Goal: Information Seeking & Learning: Check status

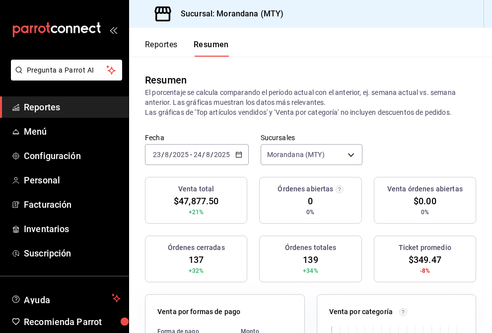
scroll to position [425, 0]
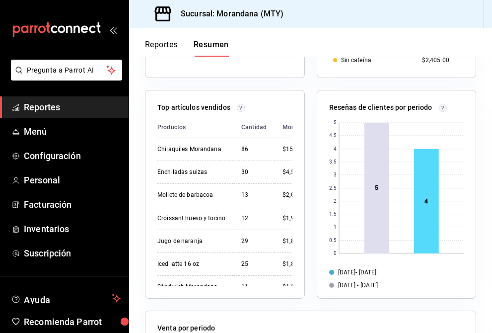
click at [84, 112] on span "Reportes" at bounding box center [72, 106] width 97 height 13
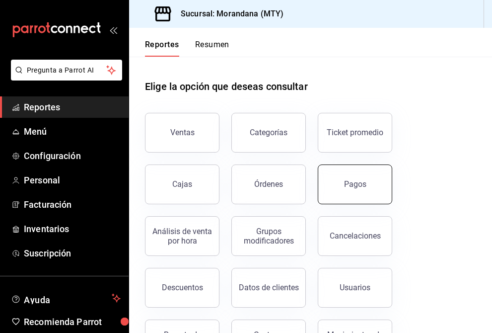
click at [343, 184] on button "Pagos" at bounding box center [355, 184] width 74 height 40
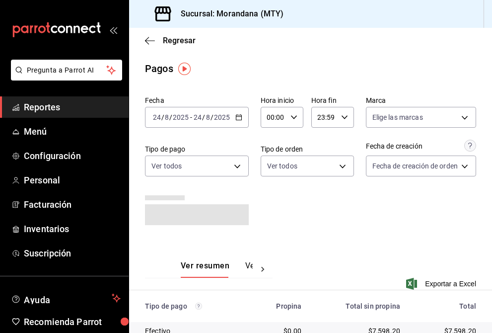
click at [241, 116] on div "[DATE] [DATE] - [DATE] [DATE]" at bounding box center [197, 117] width 104 height 21
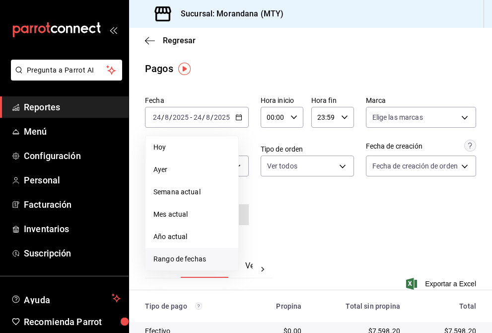
click at [197, 260] on span "Rango de fechas" at bounding box center [191, 259] width 77 height 10
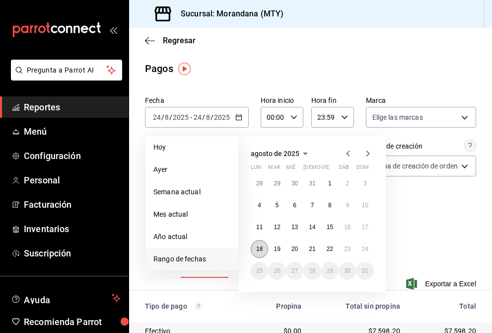
click at [261, 250] on abbr "18" at bounding box center [259, 248] width 6 height 7
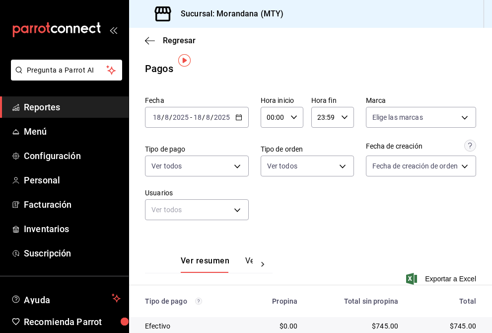
scroll to position [107, 0]
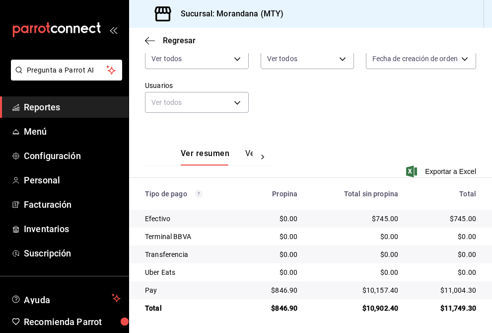
click at [283, 309] on div "$846.90" at bounding box center [275, 308] width 45 height 10
copy div "846.90"
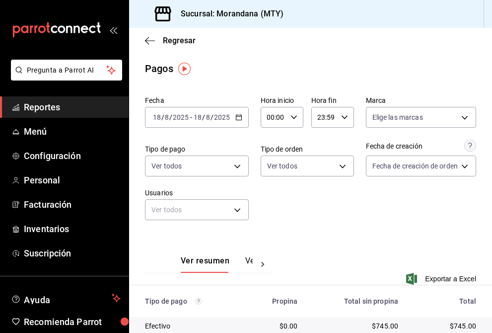
click at [240, 115] on \(Stroke\) "button" at bounding box center [239, 117] width 6 height 5
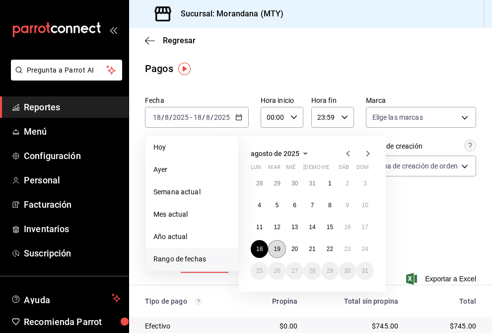
click at [276, 252] on button "19" at bounding box center [276, 249] width 17 height 18
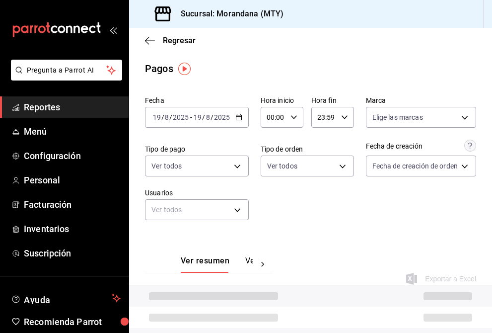
scroll to position [107, 0]
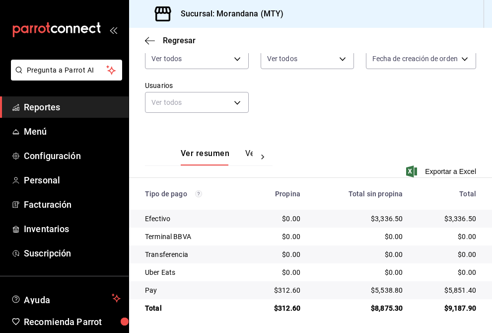
click at [292, 307] on div "$312.60" at bounding box center [278, 308] width 46 height 10
copy div "312.60"
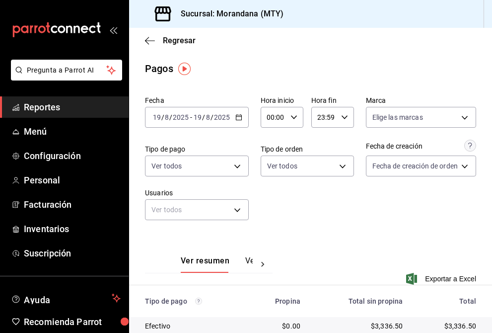
click at [239, 117] on icon "button" at bounding box center [238, 117] width 7 height 7
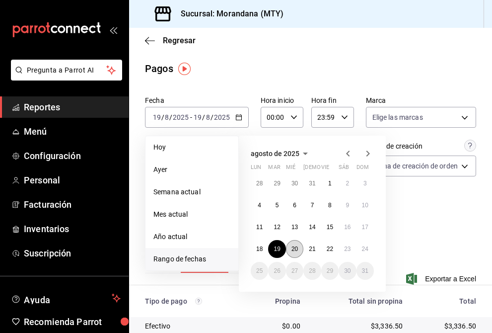
click at [295, 253] on button "20" at bounding box center [294, 249] width 17 height 18
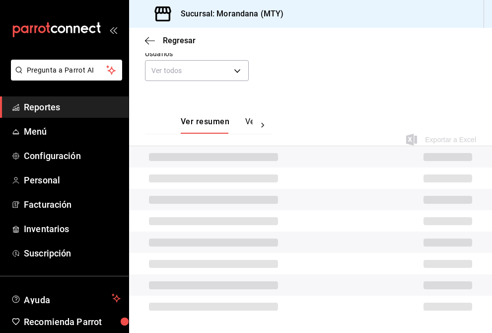
scroll to position [107, 0]
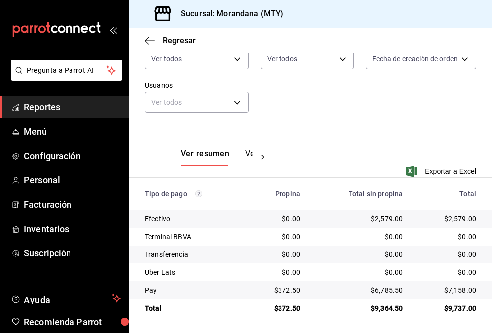
click at [291, 308] on div "$372.50" at bounding box center [278, 308] width 46 height 10
copy div "372.50"
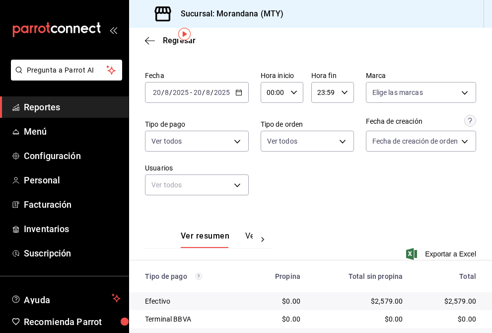
scroll to position [0, 0]
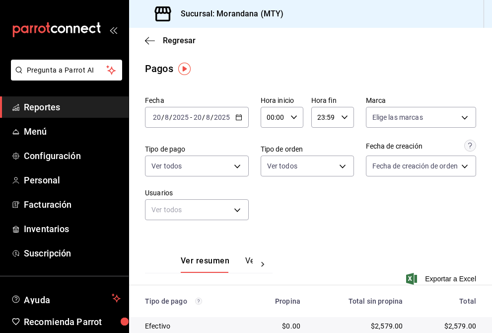
click at [239, 116] on icon "button" at bounding box center [238, 117] width 7 height 7
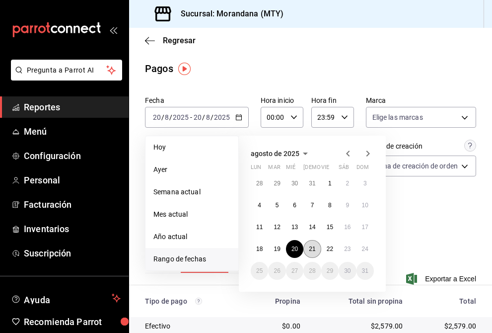
click at [312, 249] on abbr "21" at bounding box center [312, 248] width 6 height 7
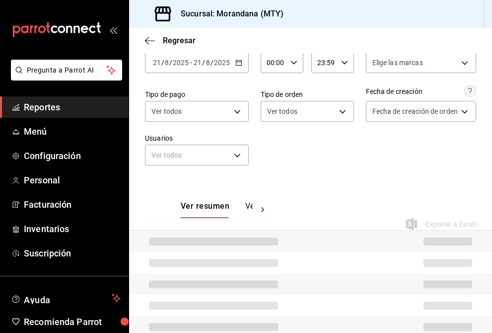
scroll to position [107, 0]
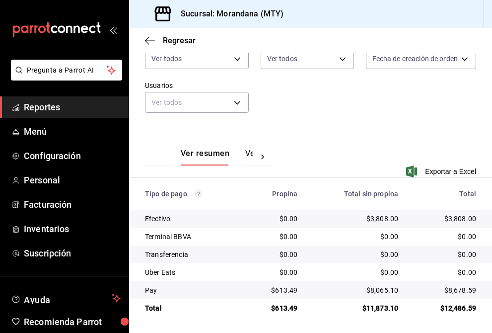
click at [284, 308] on div "$613.49" at bounding box center [275, 308] width 45 height 10
copy div "613.49"
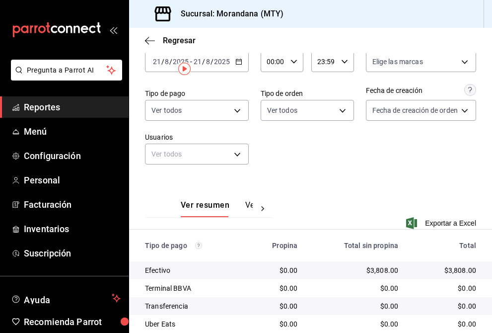
scroll to position [0, 0]
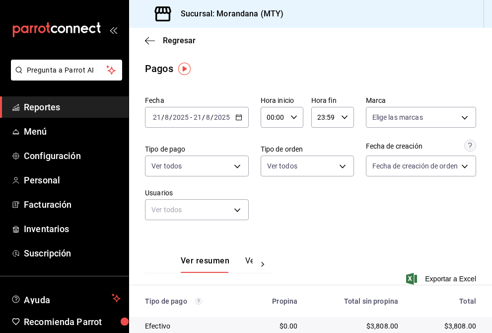
click at [241, 113] on div "[DATE] [DATE] - [DATE] [DATE]" at bounding box center [197, 117] width 104 height 21
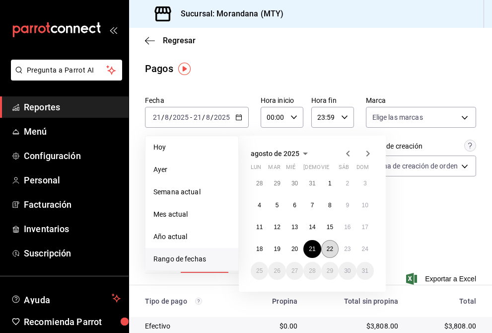
click at [328, 254] on button "22" at bounding box center [329, 249] width 17 height 18
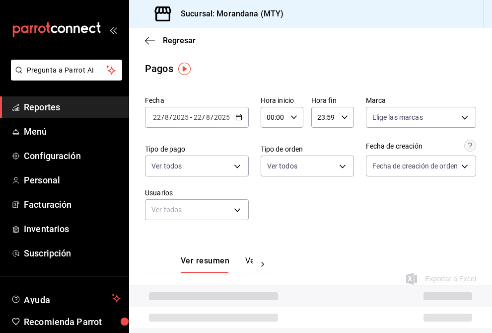
scroll to position [107, 0]
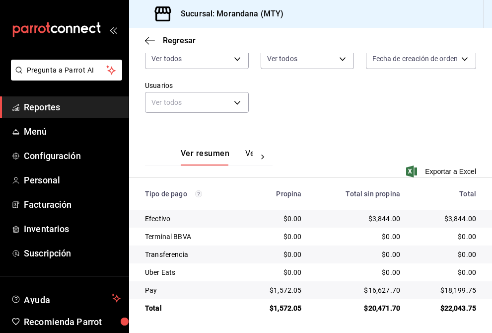
click at [289, 309] on div "$1,572.05" at bounding box center [275, 308] width 51 height 10
copy div "1,572.05"
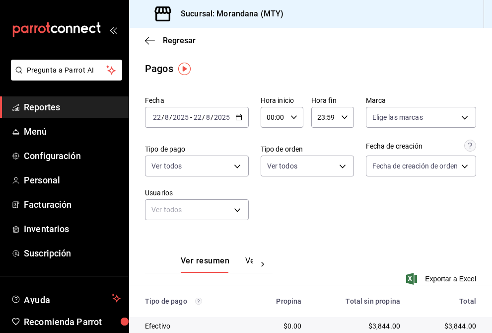
click at [239, 116] on \(Stroke\) "button" at bounding box center [238, 116] width 5 height 0
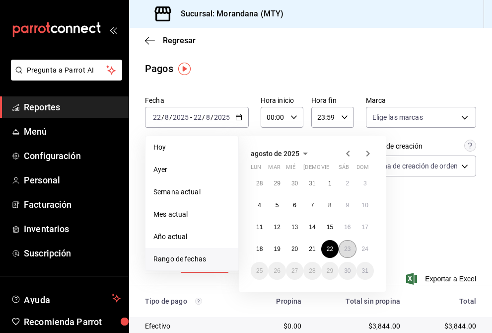
click at [345, 248] on abbr "23" at bounding box center [347, 248] width 6 height 7
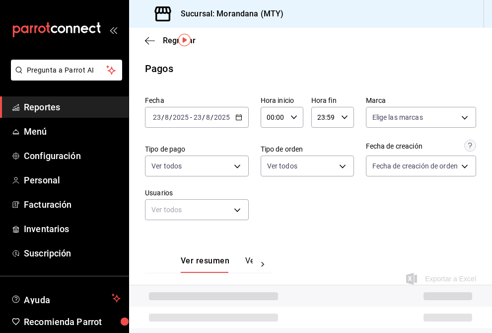
scroll to position [107, 0]
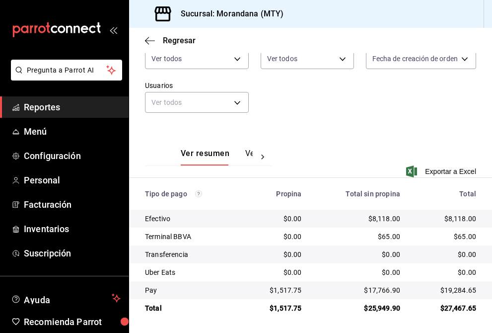
click at [291, 310] on div "$1,517.75" at bounding box center [275, 308] width 51 height 10
copy div "1,517.75"
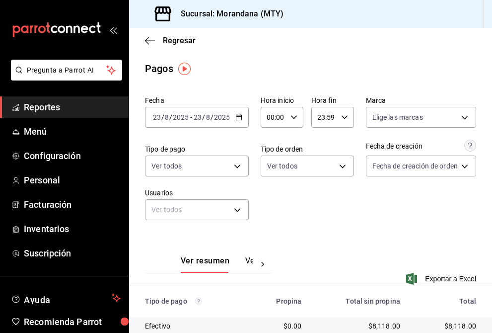
click at [238, 118] on icon "button" at bounding box center [238, 117] width 7 height 7
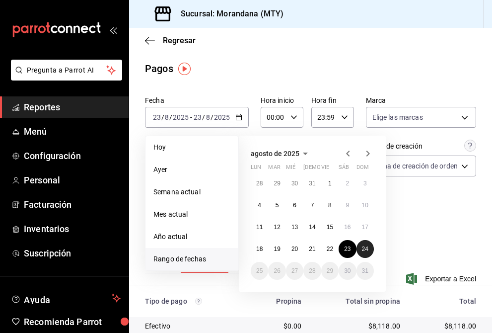
click at [363, 249] on abbr "24" at bounding box center [365, 248] width 6 height 7
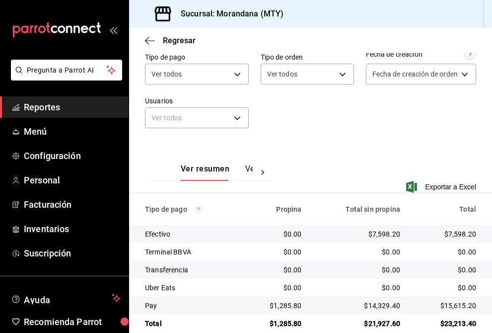
scroll to position [107, 0]
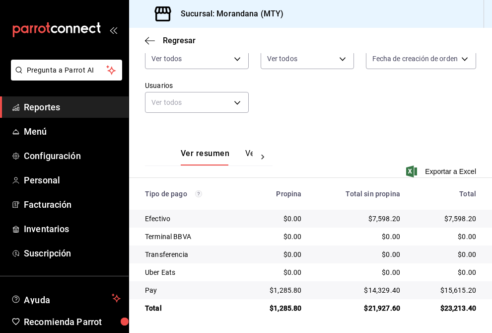
click at [297, 305] on div "$1,285.80" at bounding box center [275, 308] width 51 height 10
copy div "1,285.80"
